Goal: Use online tool/utility

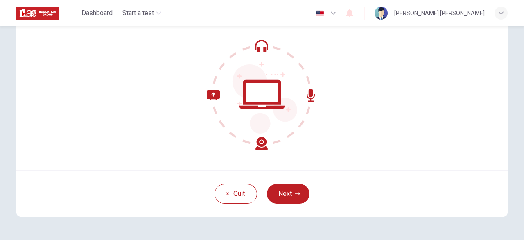
scroll to position [74, 0]
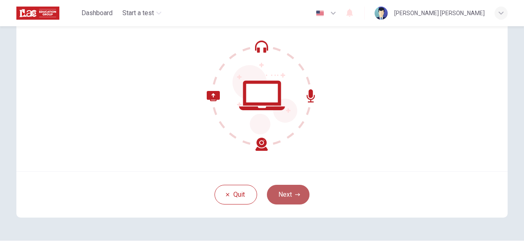
click at [294, 189] on button "Next" at bounding box center [288, 194] width 43 height 20
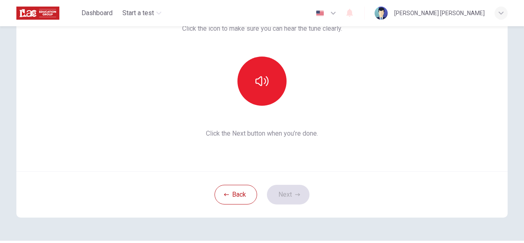
click at [302, 209] on div "Back Next" at bounding box center [261, 194] width 491 height 46
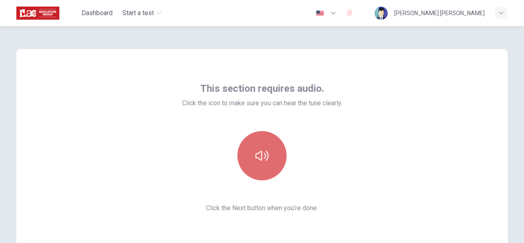
drag, startPoint x: 265, startPoint y: 156, endPoint x: 258, endPoint y: 159, distance: 7.5
drag, startPoint x: 258, startPoint y: 159, endPoint x: 243, endPoint y: 166, distance: 16.7
click at [243, 166] on button "button" at bounding box center [261, 155] width 49 height 49
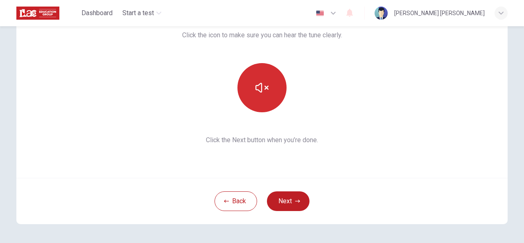
scroll to position [39, 0]
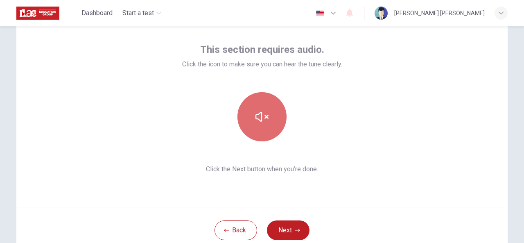
click at [259, 127] on button "button" at bounding box center [261, 116] width 49 height 49
click at [267, 124] on button "button" at bounding box center [261, 116] width 49 height 49
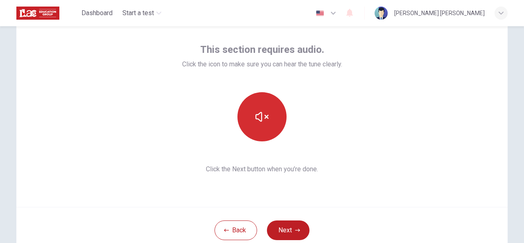
click at [260, 115] on icon "button" at bounding box center [261, 116] width 13 height 13
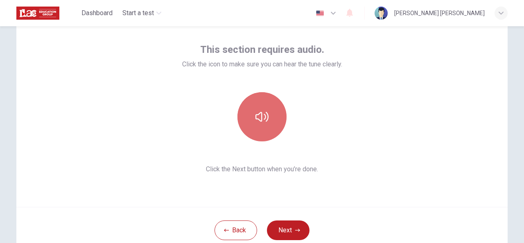
click at [260, 115] on icon "button" at bounding box center [261, 116] width 13 height 13
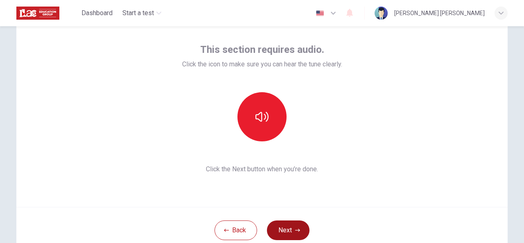
click at [289, 229] on button "Next" at bounding box center [288, 230] width 43 height 20
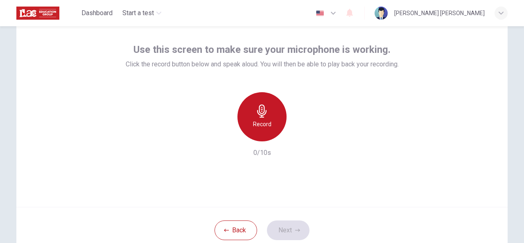
click at [260, 116] on icon "button" at bounding box center [261, 110] width 13 height 13
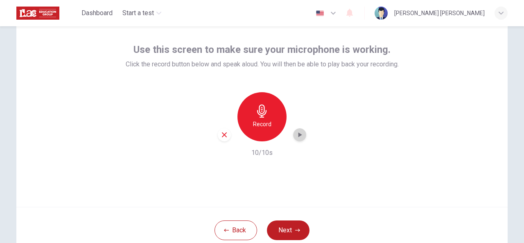
click at [298, 138] on icon "button" at bounding box center [299, 134] width 8 height 8
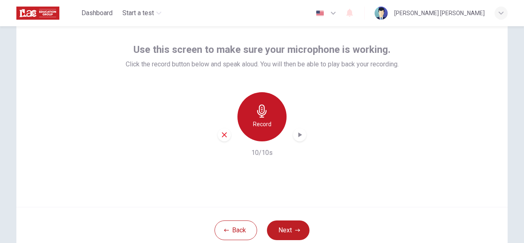
click at [256, 121] on h6 "Record" at bounding box center [262, 124] width 18 height 10
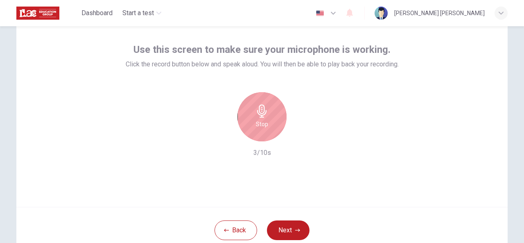
drag, startPoint x: 256, startPoint y: 121, endPoint x: 263, endPoint y: 122, distance: 7.4
click at [256, 121] on h6 "Stop" at bounding box center [262, 124] width 12 height 10
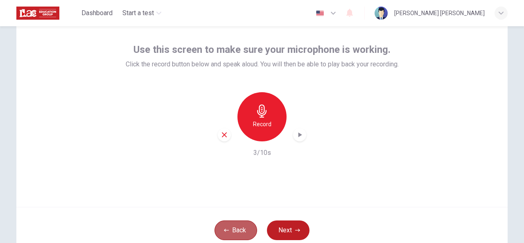
click at [234, 220] on button "Back" at bounding box center [235, 230] width 43 height 20
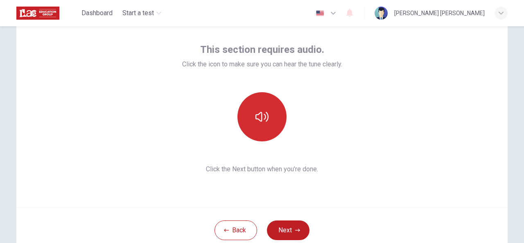
click at [249, 100] on button "button" at bounding box center [261, 116] width 49 height 49
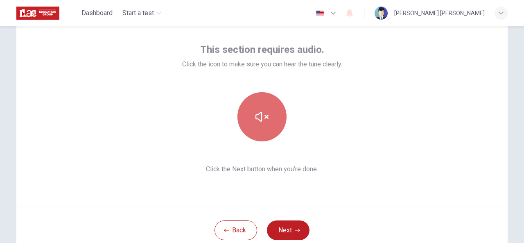
click at [249, 100] on button "button" at bounding box center [261, 116] width 49 height 49
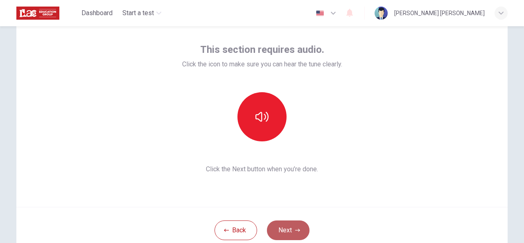
click at [289, 225] on button "Next" at bounding box center [288, 230] width 43 height 20
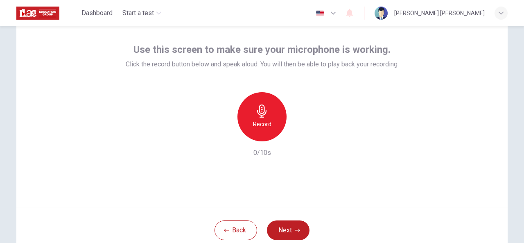
click at [260, 117] on div "Record" at bounding box center [261, 116] width 49 height 49
click at [299, 135] on icon "button" at bounding box center [299, 134] width 8 height 8
click at [299, 135] on icon "button" at bounding box center [300, 135] width 6 height 6
click at [299, 134] on icon "button" at bounding box center [300, 134] width 4 height 5
click at [285, 228] on button "Next" at bounding box center [288, 230] width 43 height 20
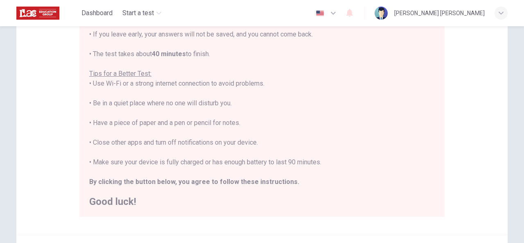
scroll to position [126, 0]
